Goal: Task Accomplishment & Management: Manage account settings

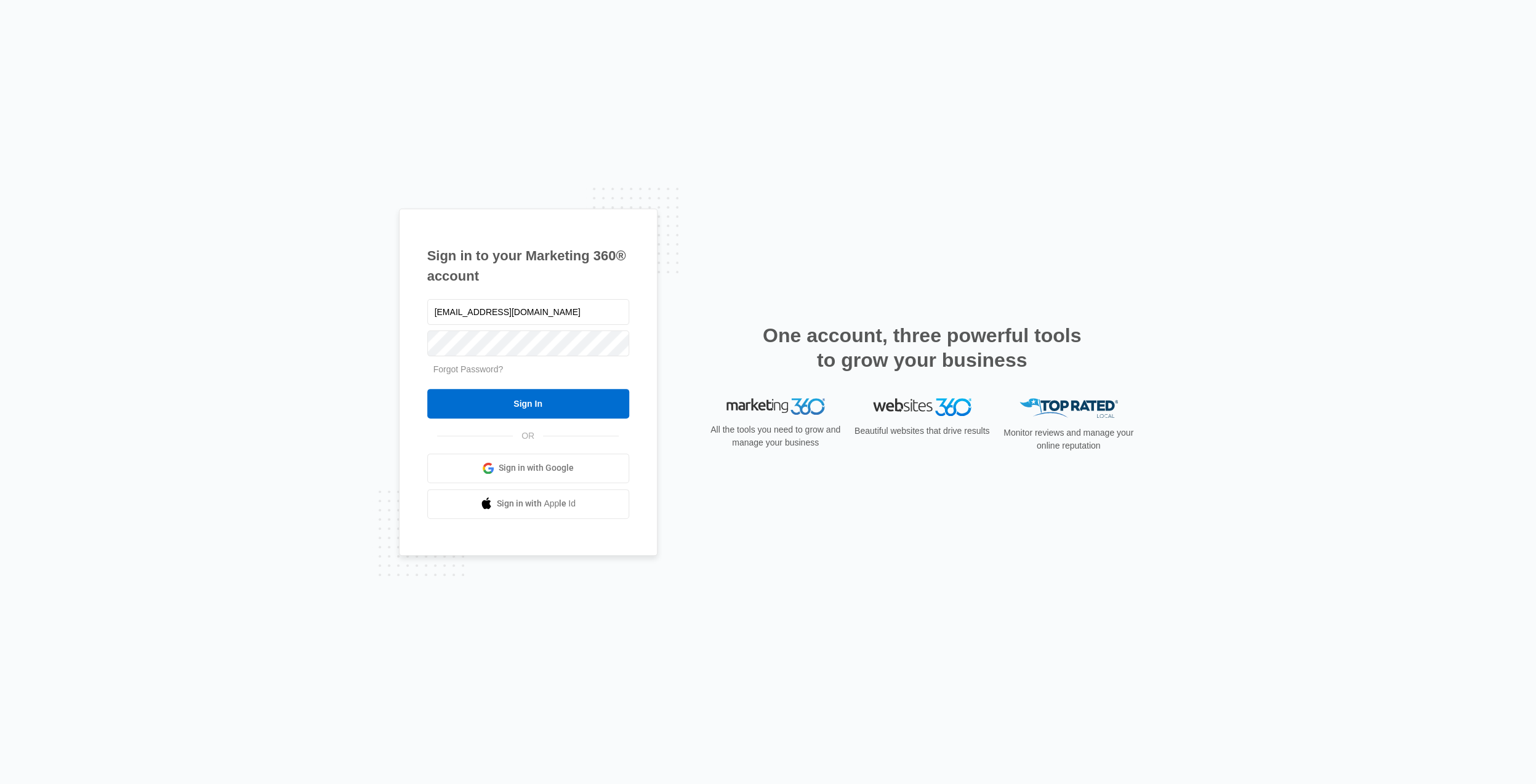
type input "[EMAIL_ADDRESS][DOMAIN_NAME]"
click at [525, 396] on input "Sign In" at bounding box center [528, 404] width 202 height 30
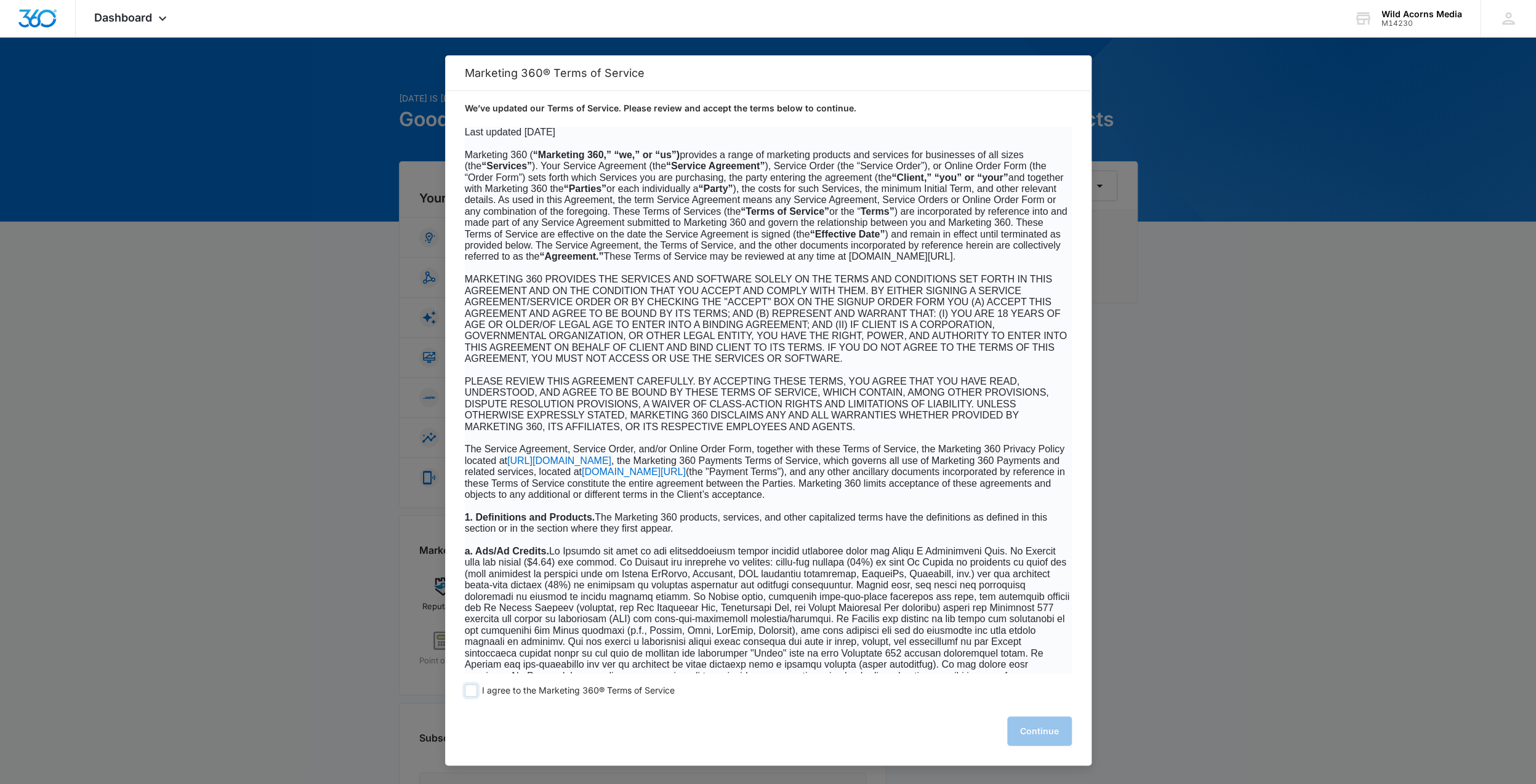
click at [473, 689] on span at bounding box center [471, 690] width 12 height 12
click at [473, 689] on input "I agree to the Marketing 360® Terms of Service" at bounding box center [471, 690] width 12 height 12
checkbox input "true"
click at [1056, 735] on button "Continue" at bounding box center [1039, 731] width 65 height 30
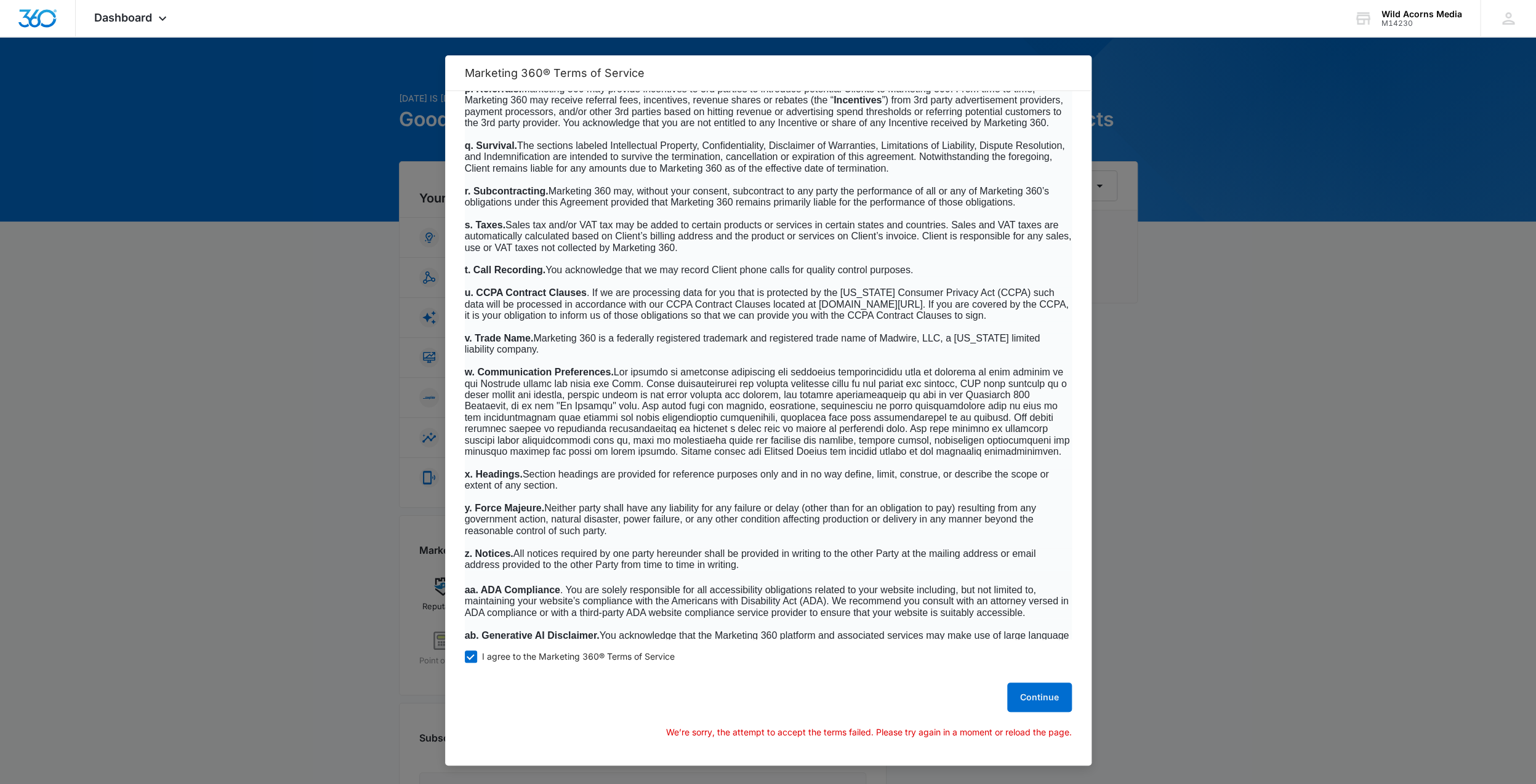
scroll to position [7575, 0]
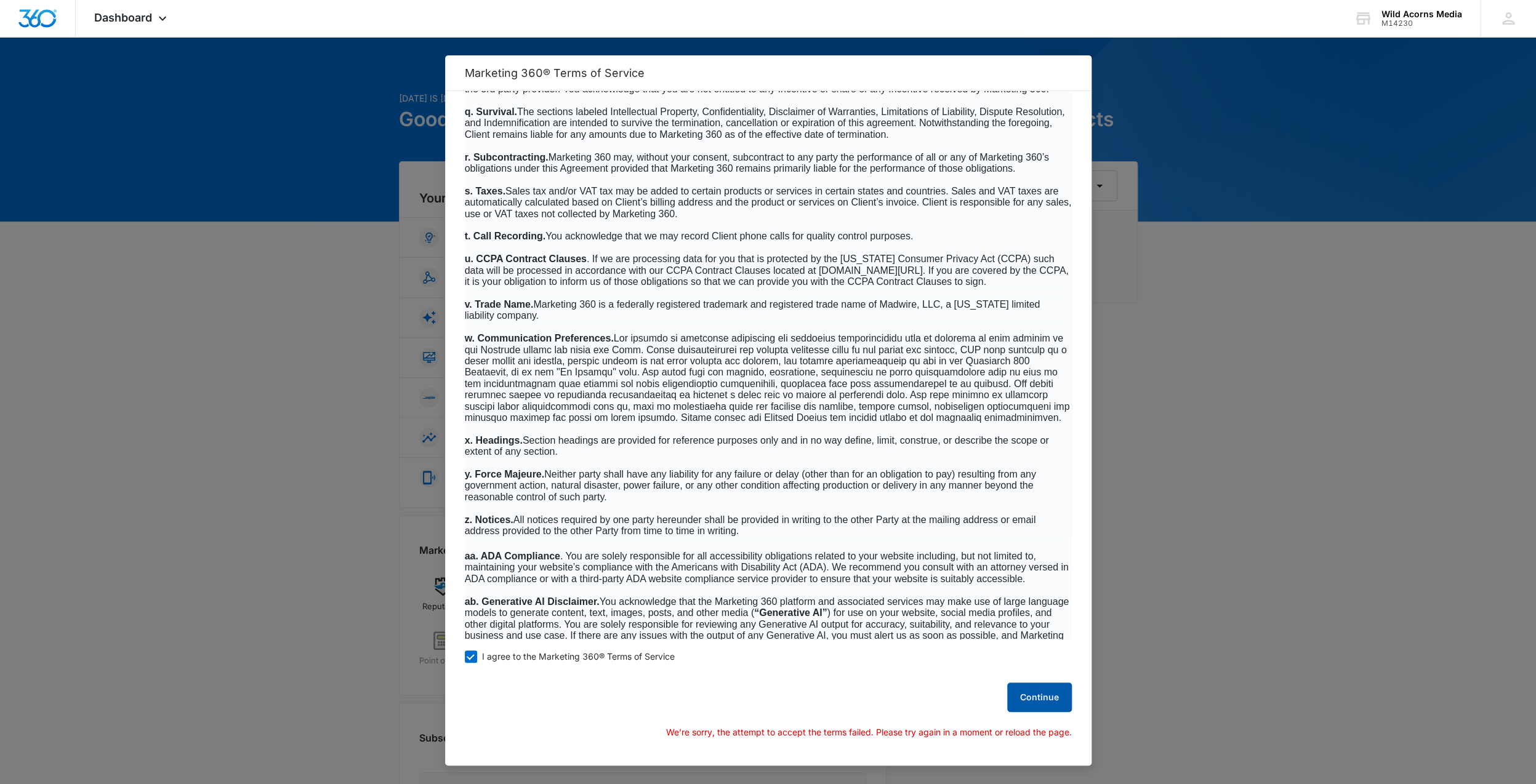
click at [1039, 698] on button "Continue" at bounding box center [1039, 697] width 65 height 30
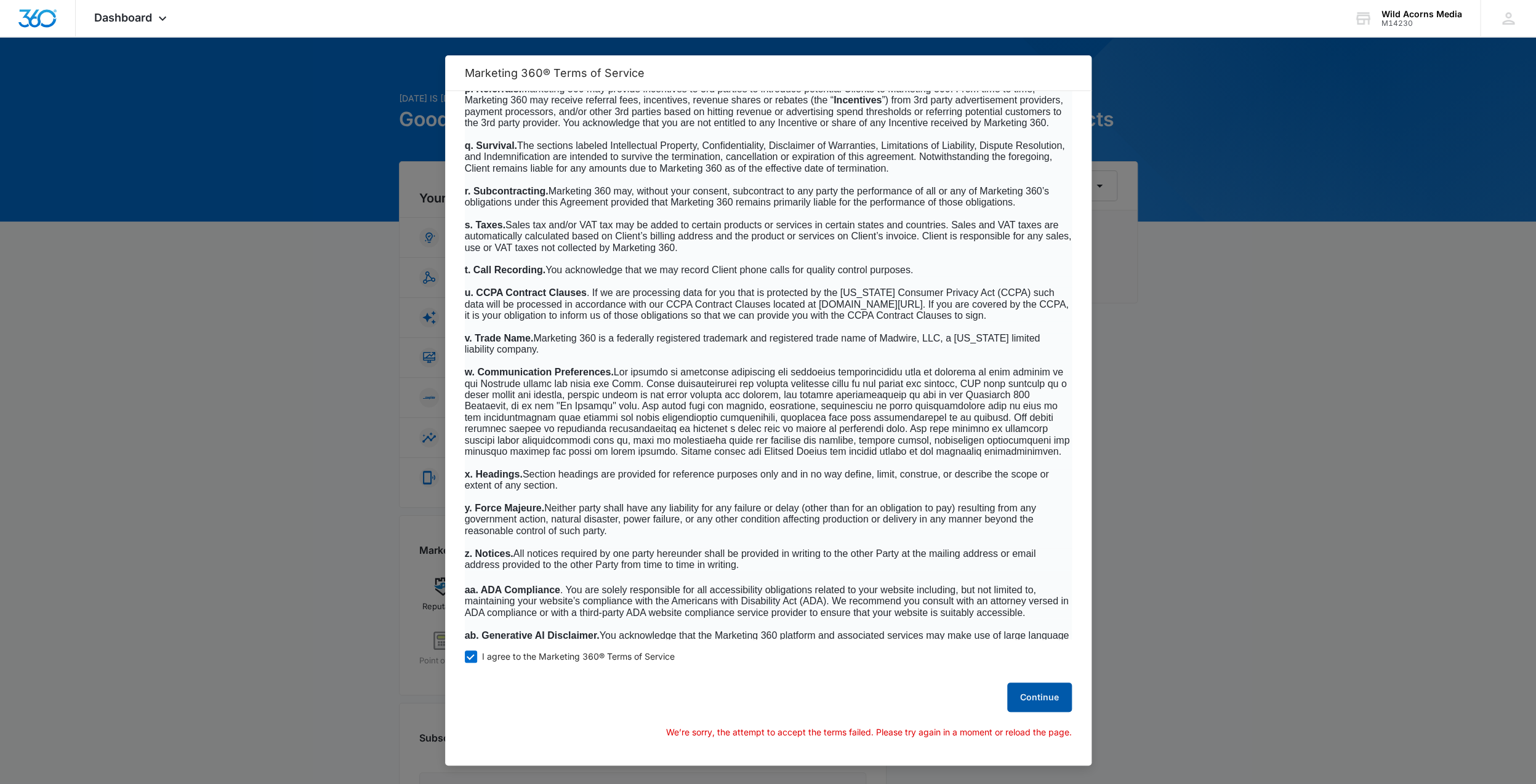
click at [1039, 698] on button "Continue" at bounding box center [1039, 697] width 65 height 30
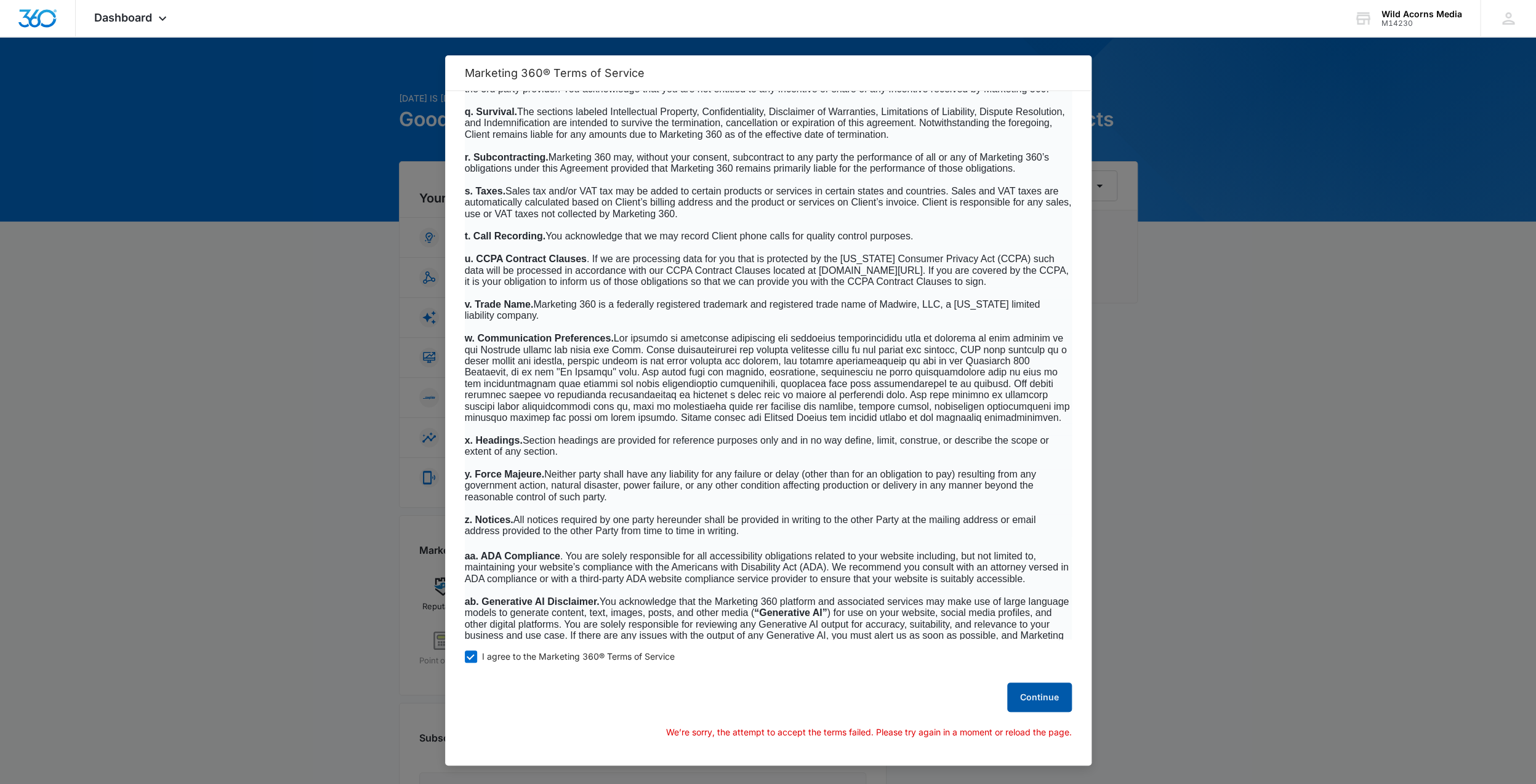
click at [1048, 694] on button "Continue" at bounding box center [1039, 697] width 65 height 30
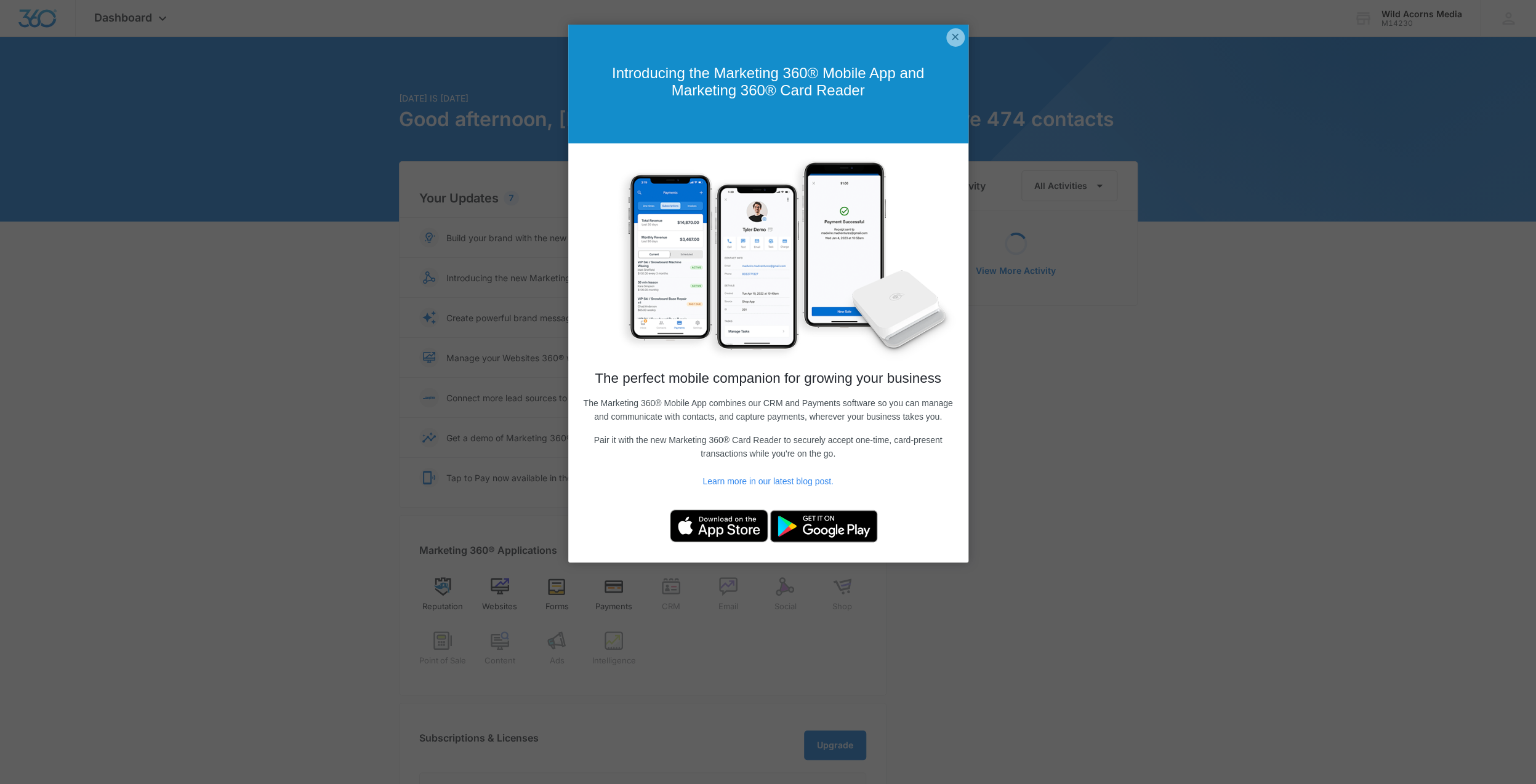
click at [954, 37] on link "×" at bounding box center [955, 37] width 18 height 18
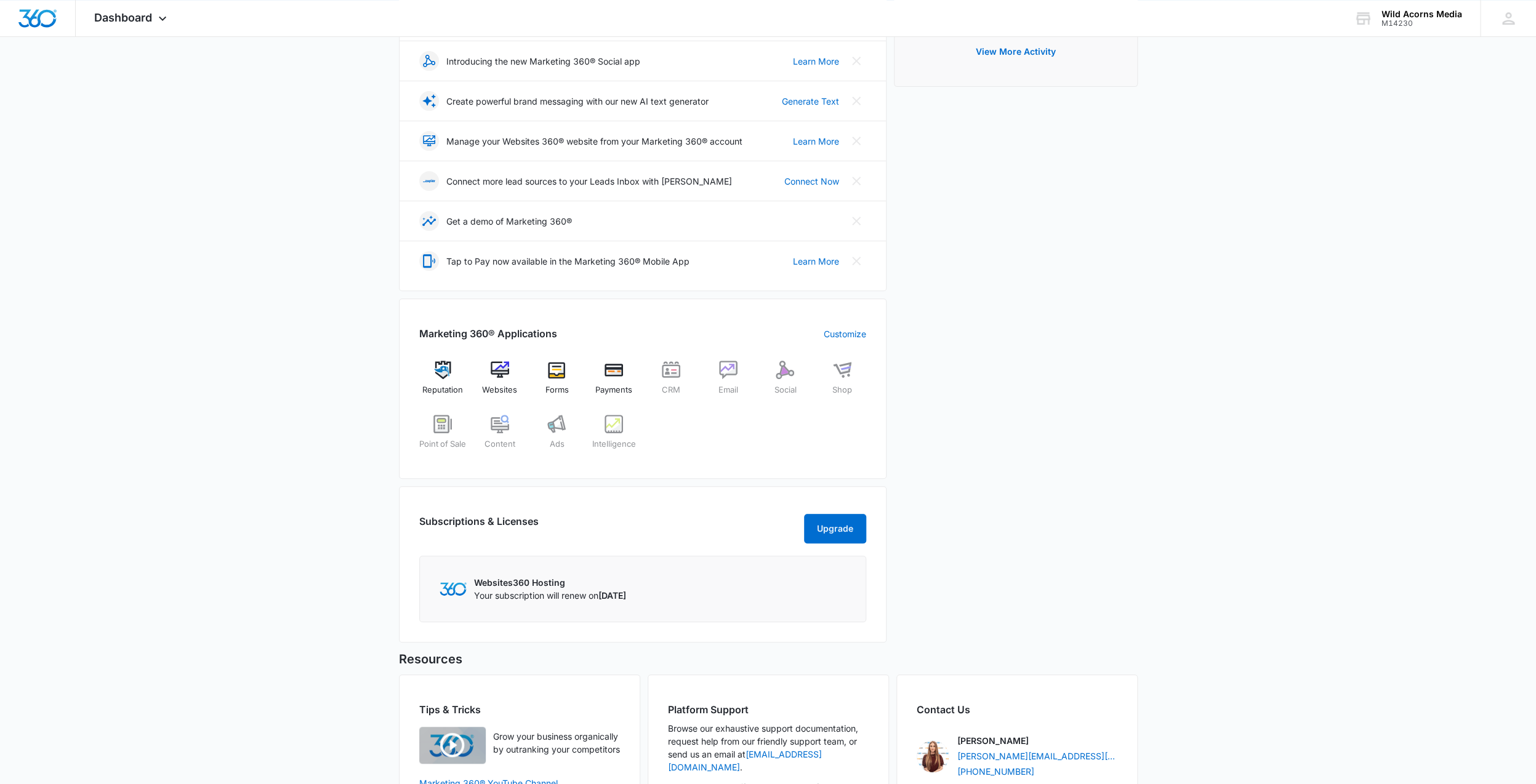
scroll to position [257, 0]
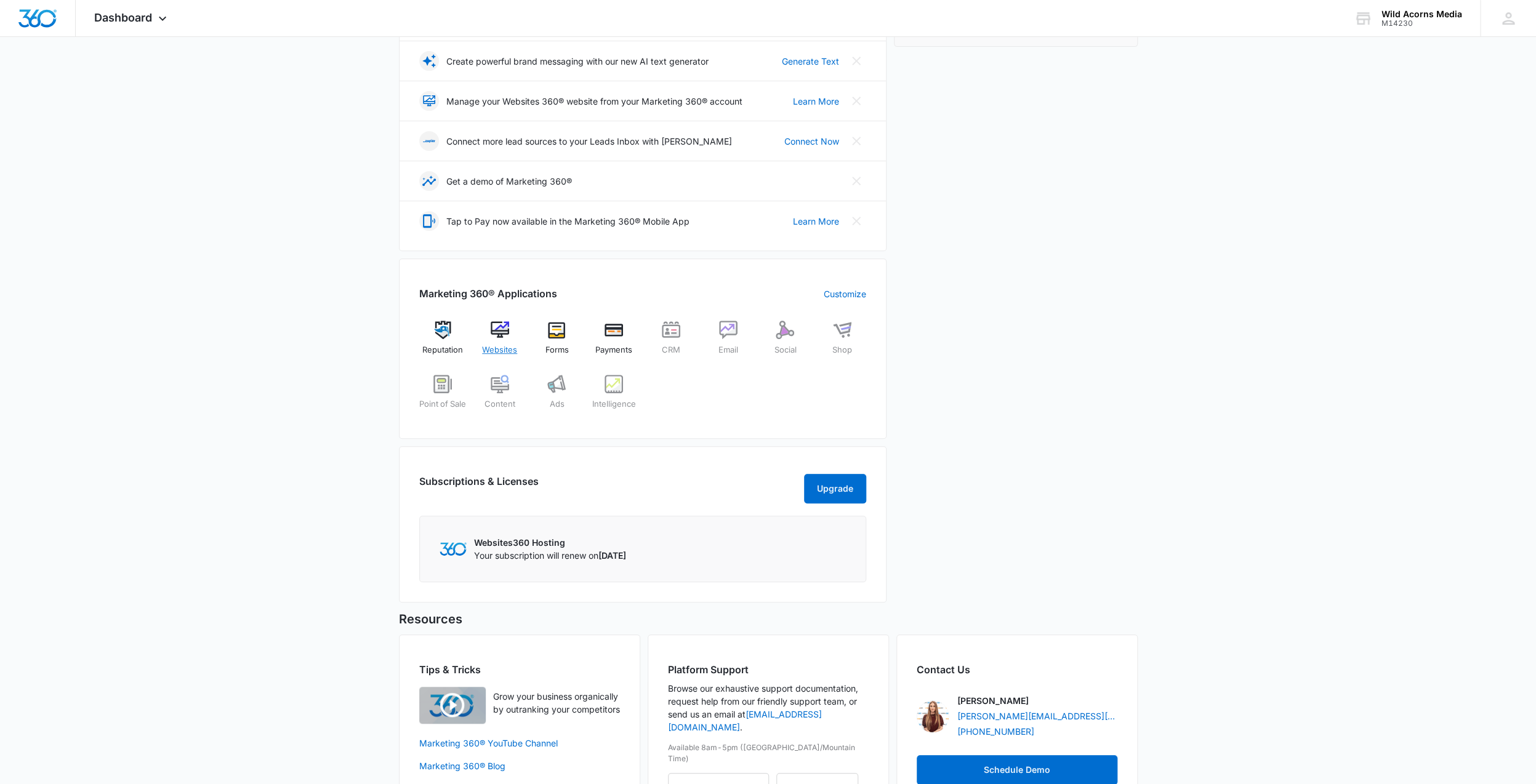
click at [501, 333] on img at bounding box center [499, 329] width 18 height 18
